Goal: Information Seeking & Learning: Learn about a topic

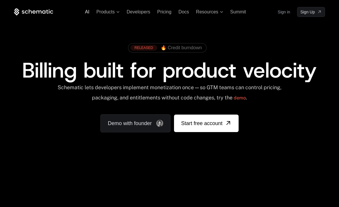
click at [87, 12] on span "AI" at bounding box center [87, 11] width 4 height 5
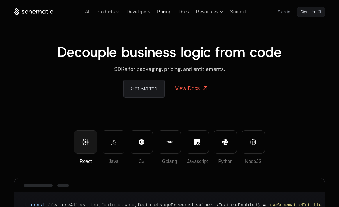
click at [164, 12] on span "Pricing" at bounding box center [164, 11] width 14 height 5
